Goal: Task Accomplishment & Management: Complete application form

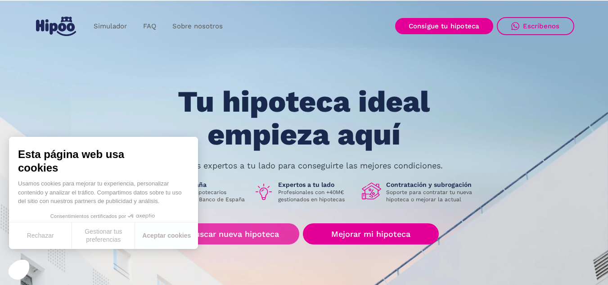
click at [261, 238] on link "Buscar nueva hipoteca" at bounding box center [234, 233] width 130 height 21
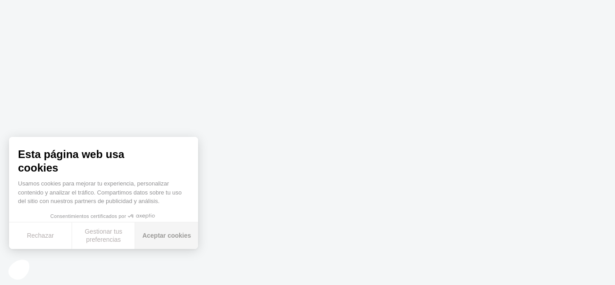
click at [170, 233] on button "Aceptar cookies" at bounding box center [166, 235] width 63 height 27
click at [170, 231] on div "Esta página web usa cookies Usamos cookies para mejorar tu experiencia, persona…" at bounding box center [103, 193] width 189 height 112
